Goal: Task Accomplishment & Management: Use online tool/utility

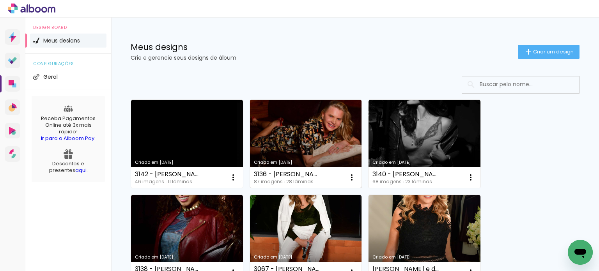
click at [310, 119] on link "Criado em [DATE]" at bounding box center [306, 144] width 112 height 88
